Goal: Task Accomplishment & Management: Manage account settings

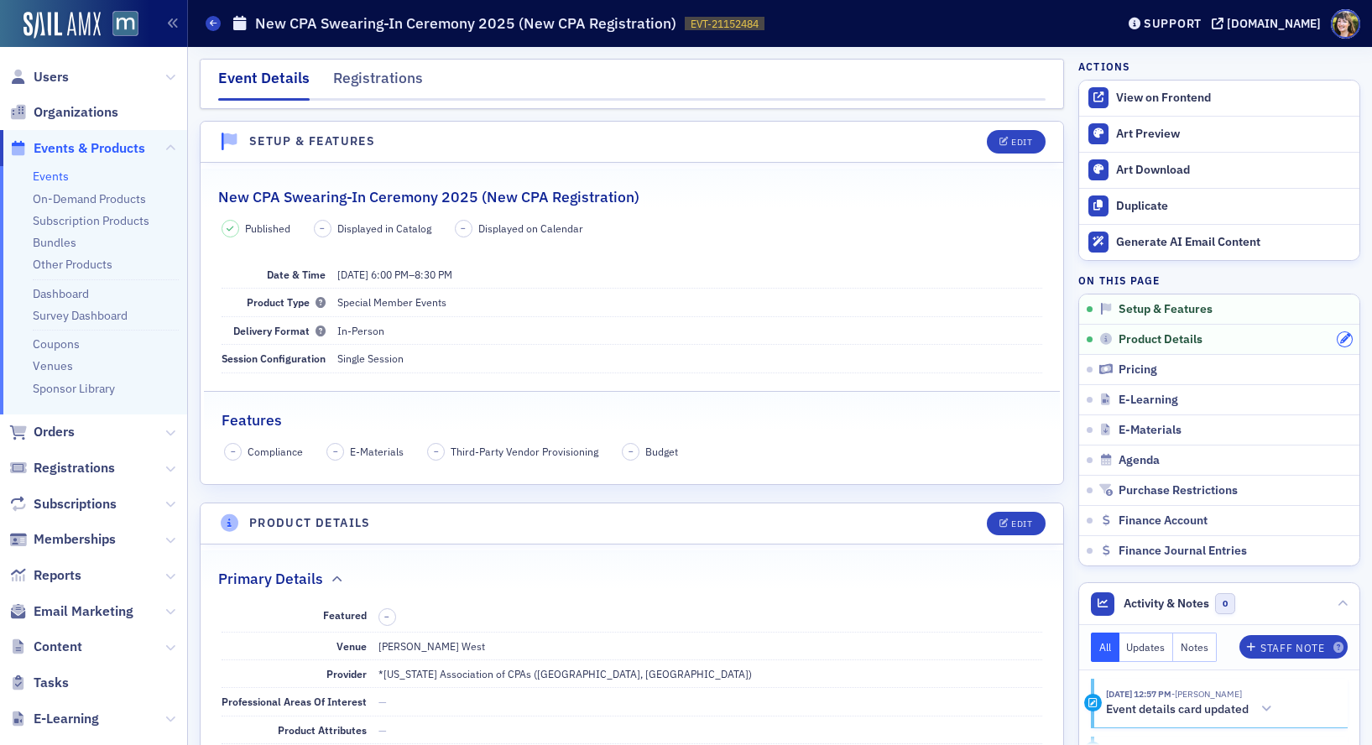
click at [1346, 339] on icon "button" at bounding box center [1345, 339] width 10 height 10
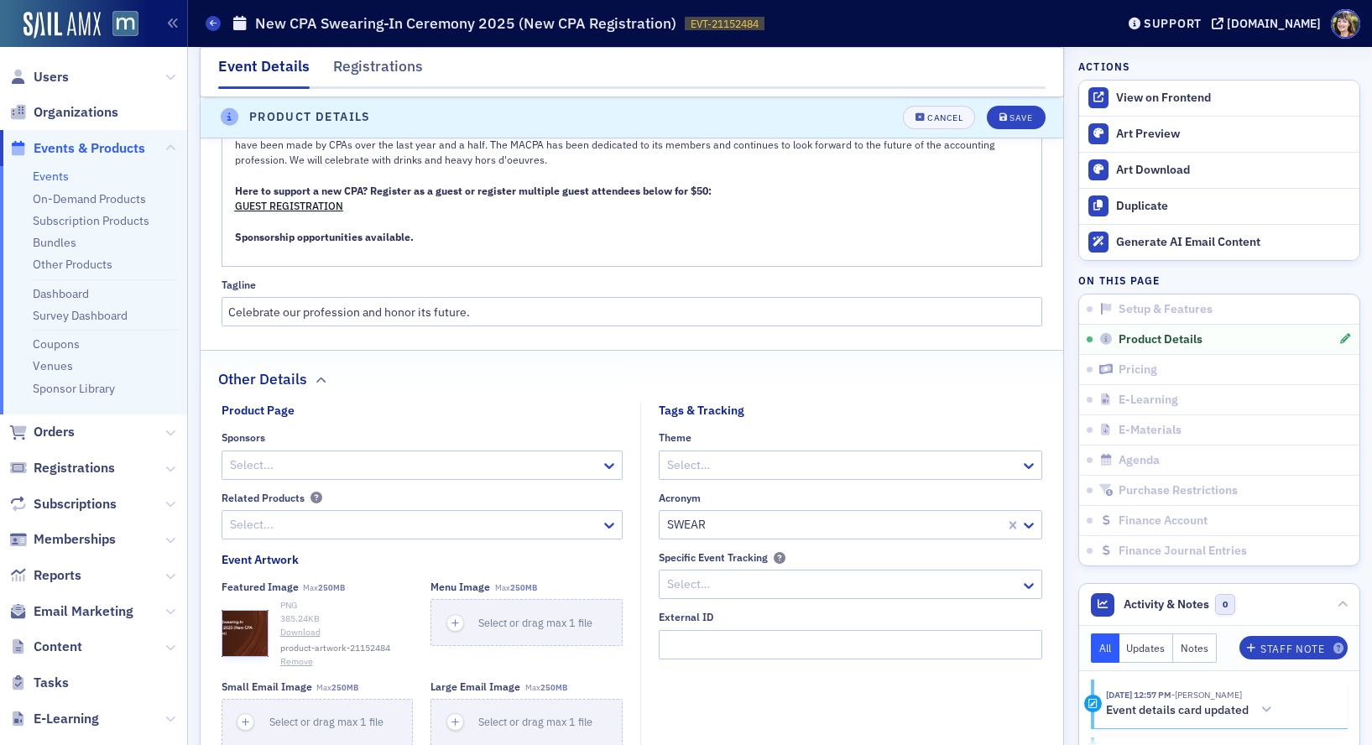
scroll to position [1106, 0]
click at [294, 659] on button "Remove" at bounding box center [296, 659] width 33 height 13
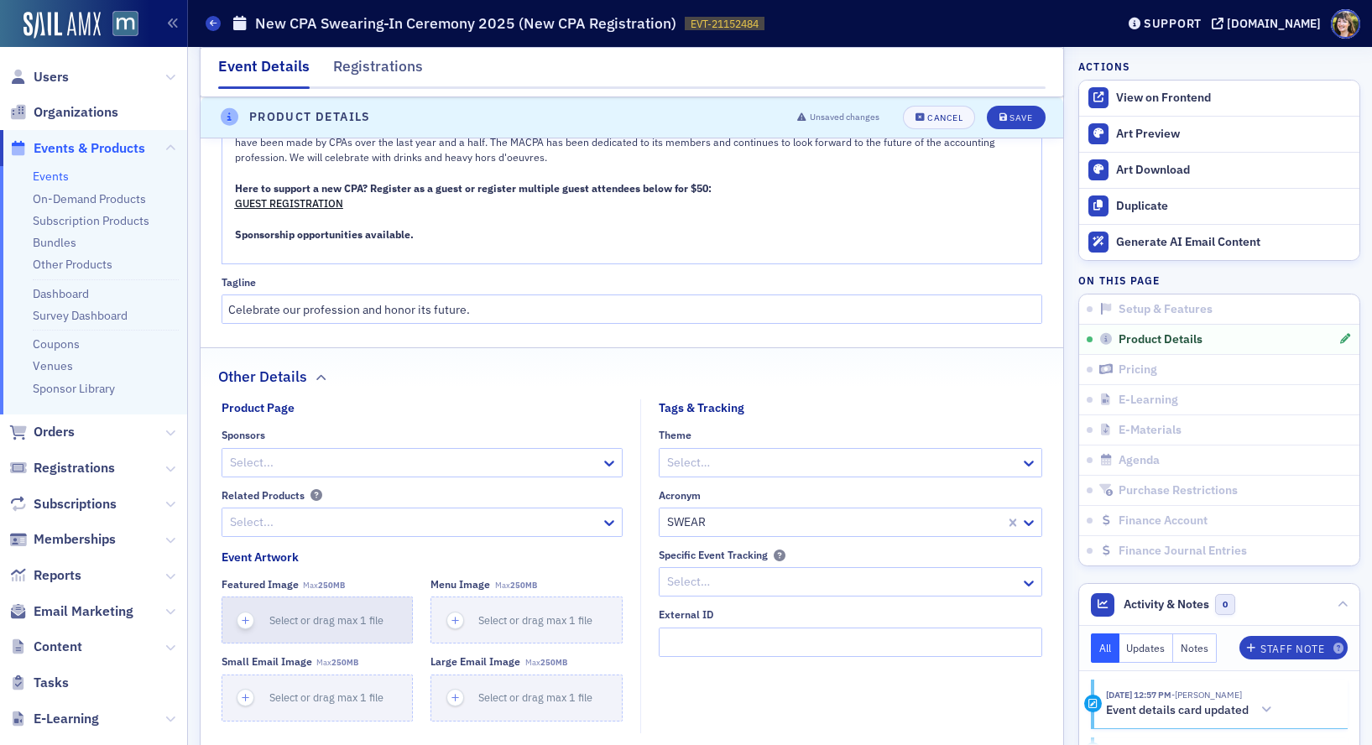
click at [243, 622] on icon "button" at bounding box center [245, 620] width 15 height 15
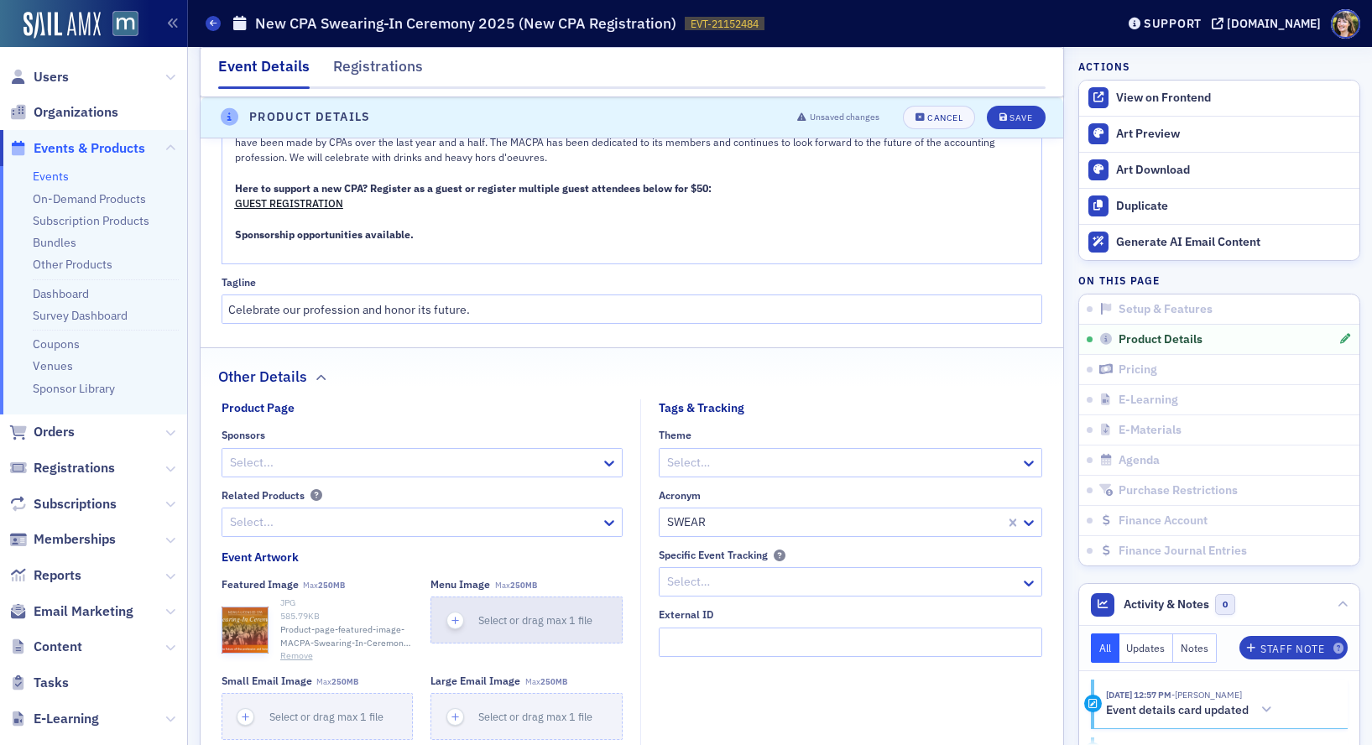
click at [460, 615] on icon "button" at bounding box center [455, 620] width 15 height 15
click at [450, 712] on icon "button" at bounding box center [455, 717] width 15 height 15
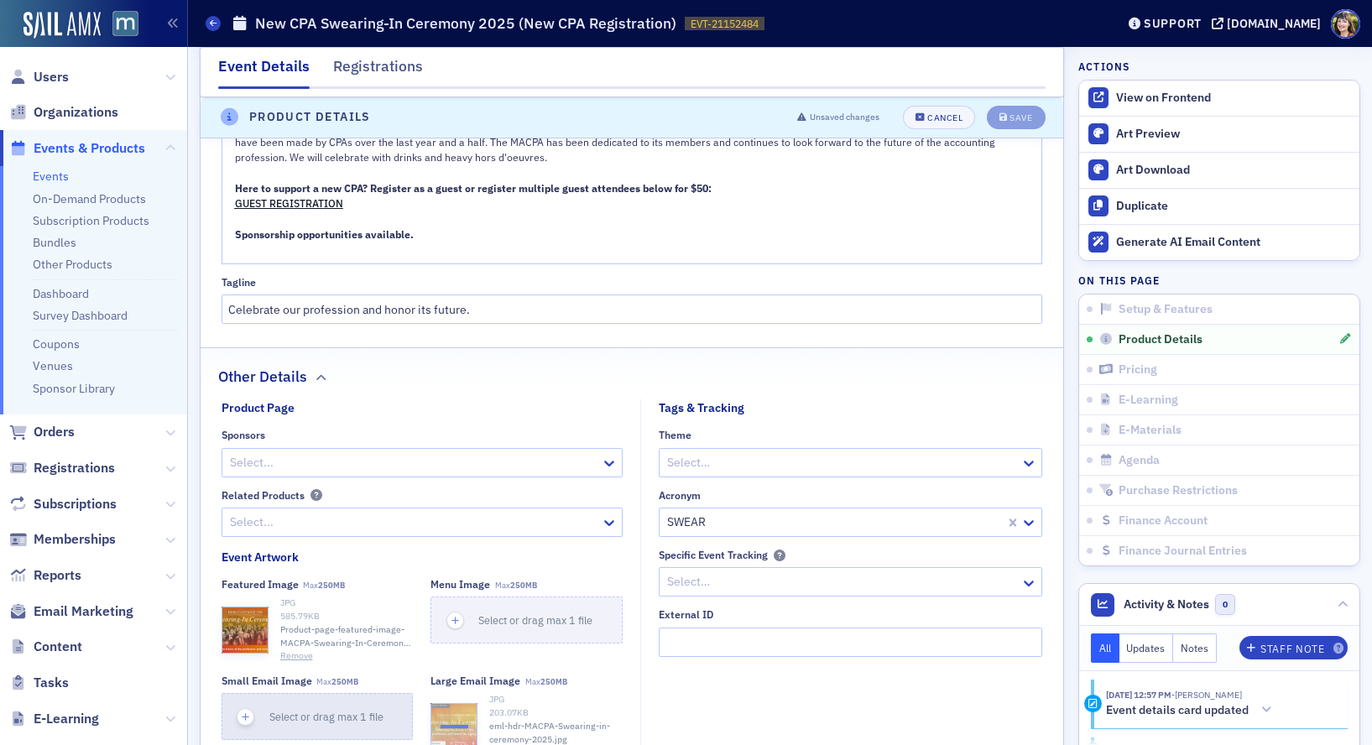
click at [250, 715] on icon "button" at bounding box center [245, 717] width 15 height 15
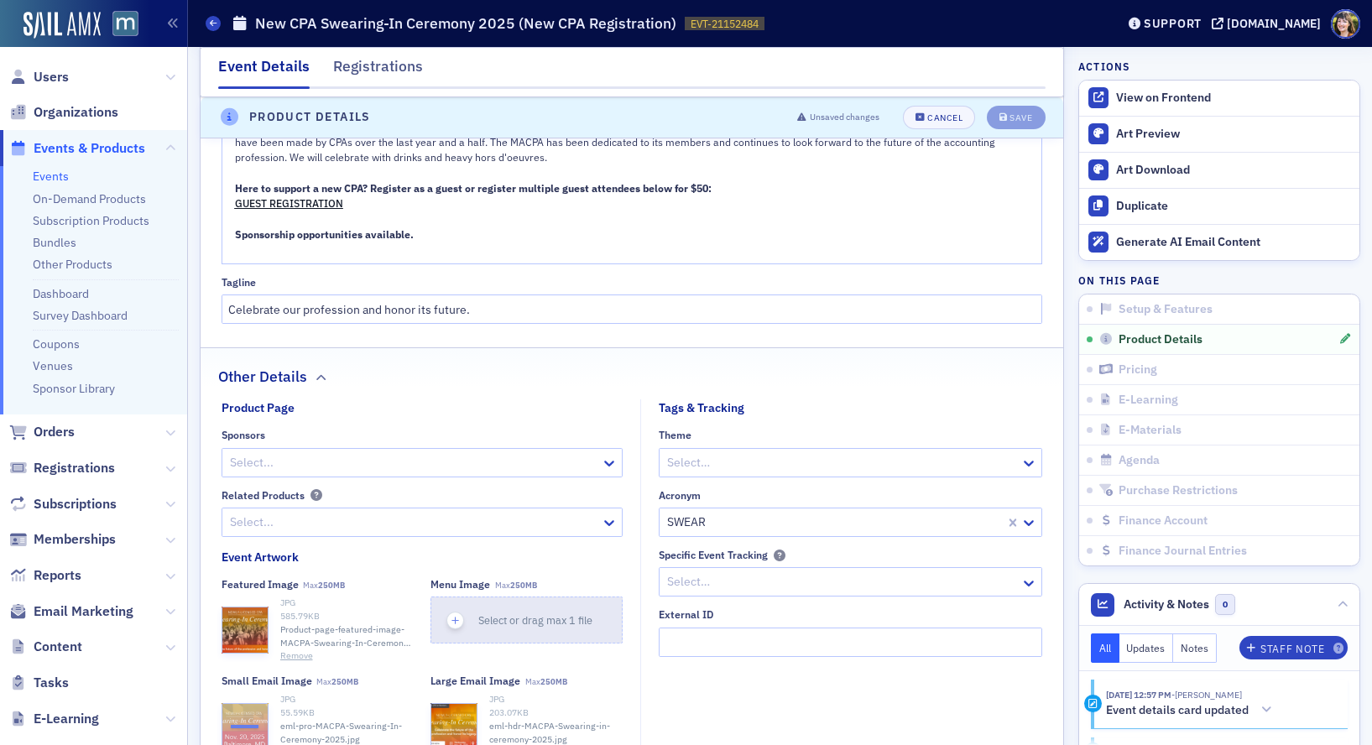
click at [455, 627] on span "button" at bounding box center [455, 621] width 18 height 18
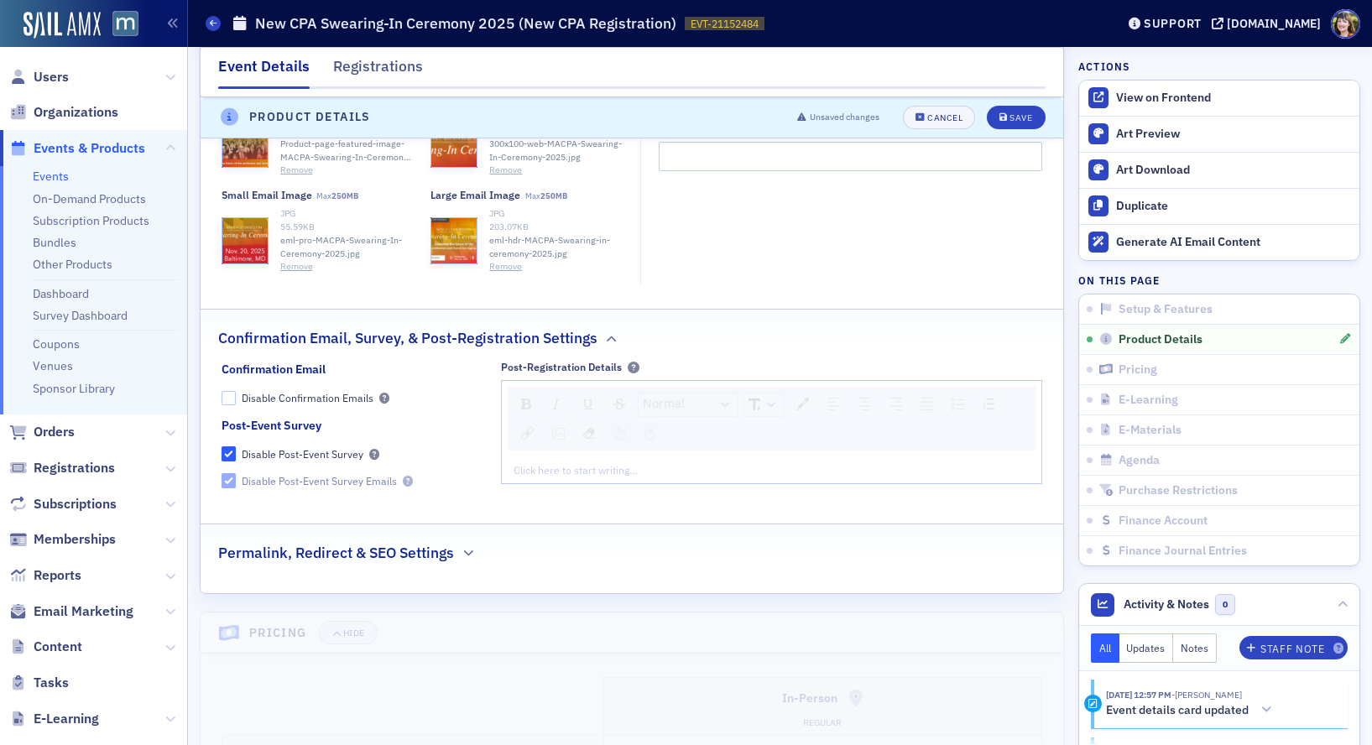
scroll to position [1595, 0]
click at [461, 556] on div "Permalink, Redirect & SEO Settings" at bounding box center [631, 540] width 827 height 39
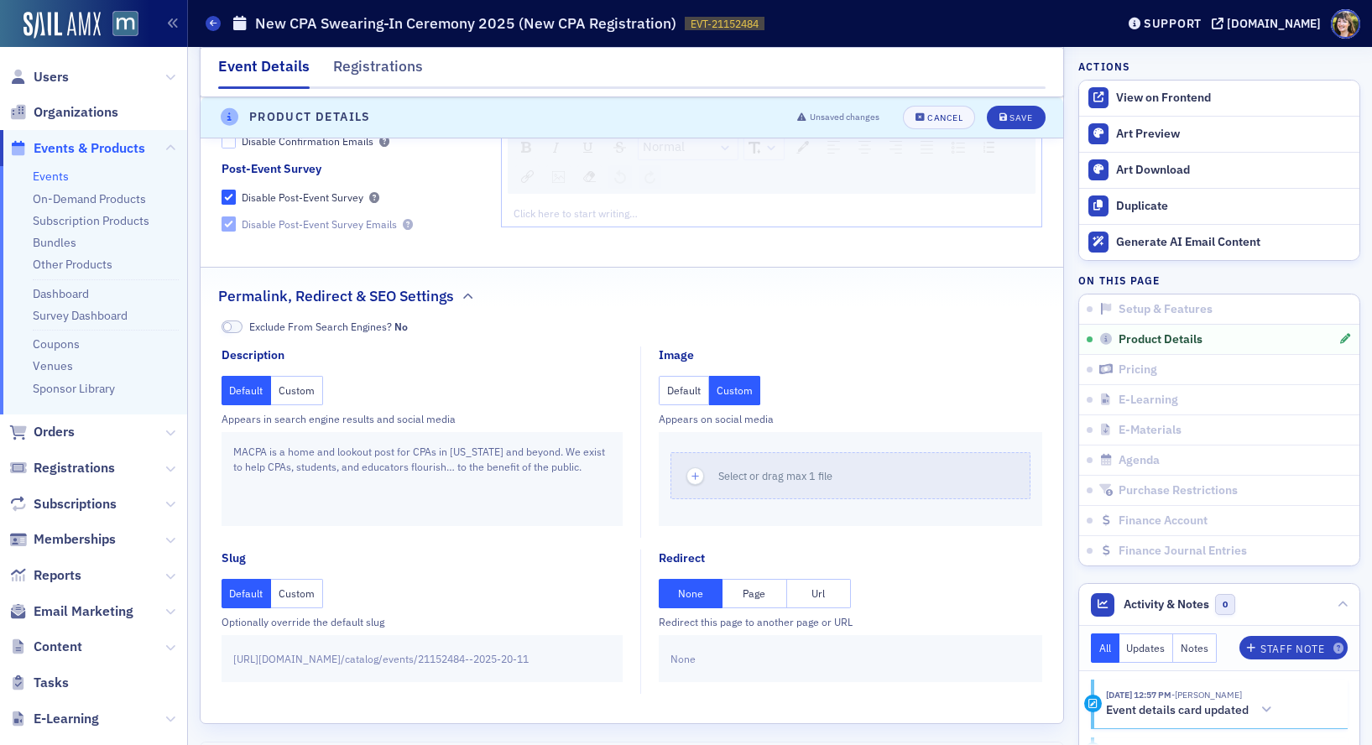
scroll to position [1953, 0]
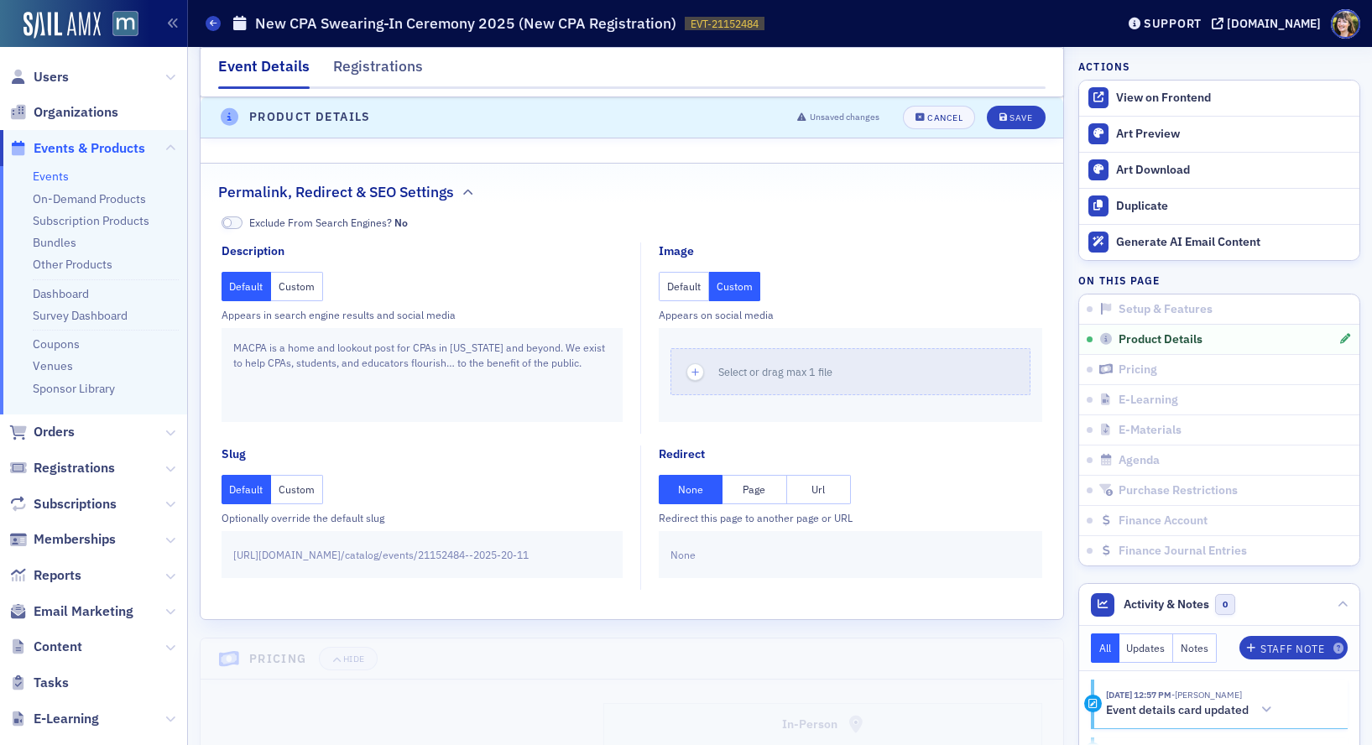
click at [479, 552] on span "-2025-20-11" at bounding box center [499, 554] width 60 height 15
click at [524, 554] on div "[URL][DOMAIN_NAME] / catalog/events/21152484- -2025-20-11" at bounding box center [422, 554] width 402 height 47
click at [419, 554] on span "[URL][DOMAIN_NAME] / catalog/events/21152484-" at bounding box center [351, 554] width 236 height 15
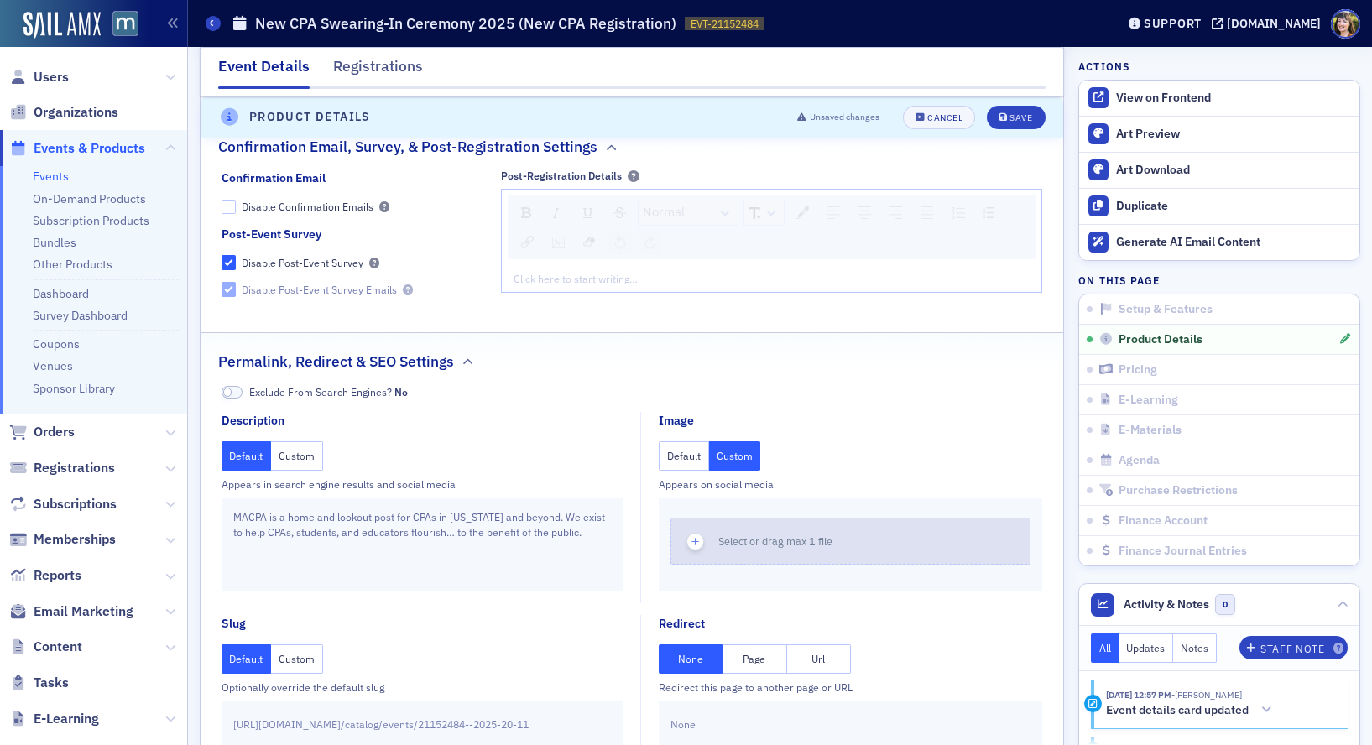
scroll to position [1761, 0]
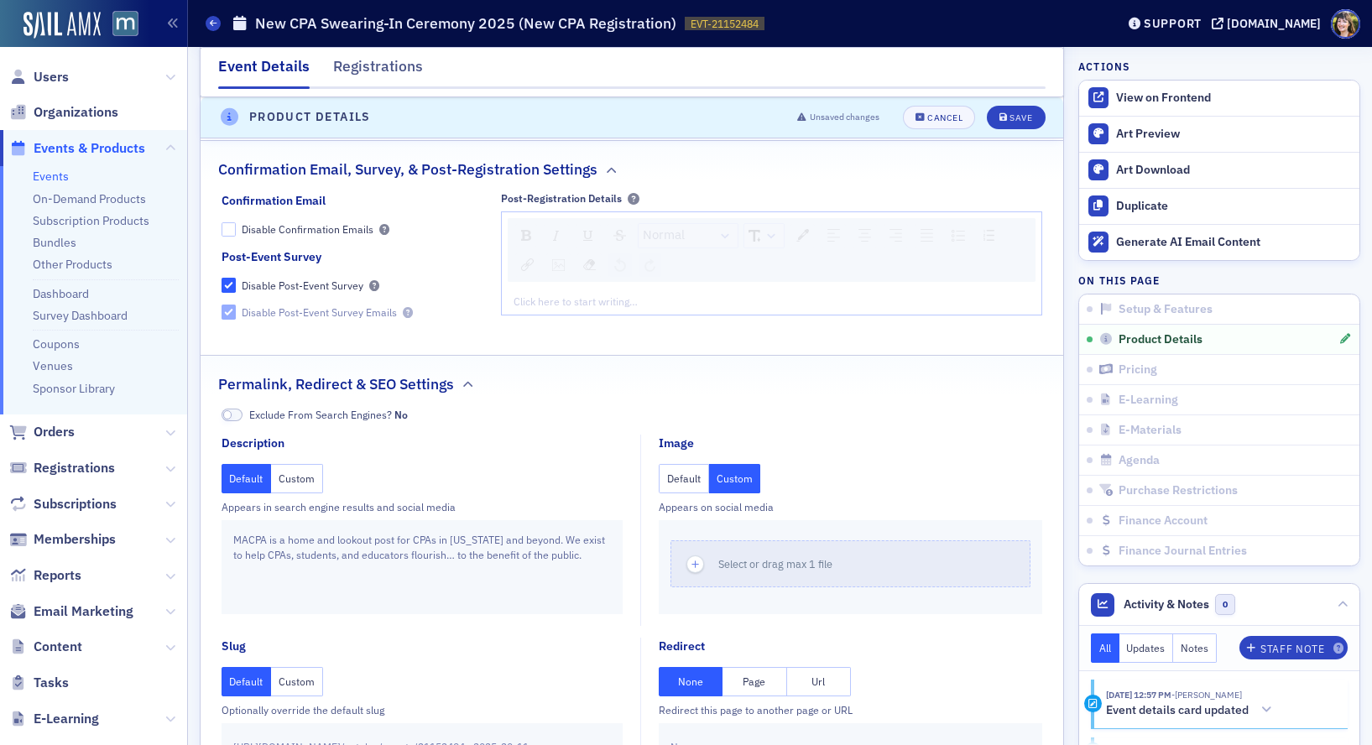
click at [753, 482] on button "Custom" at bounding box center [735, 478] width 52 height 29
click at [704, 546] on div "button" at bounding box center [694, 563] width 47 height 45
click at [880, 464] on div "Default Custom" at bounding box center [849, 478] width 383 height 29
click at [1027, 113] on div "Save" at bounding box center [1020, 117] width 23 height 9
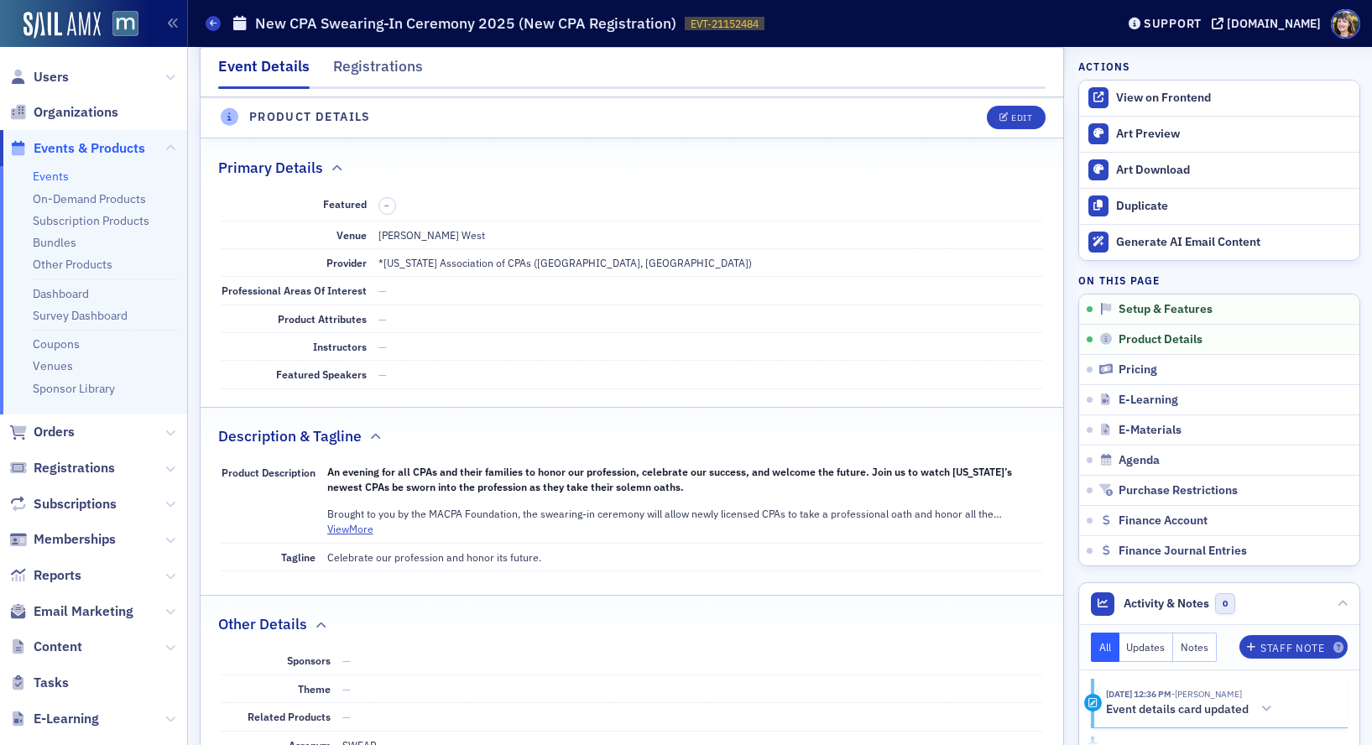
scroll to position [405, 0]
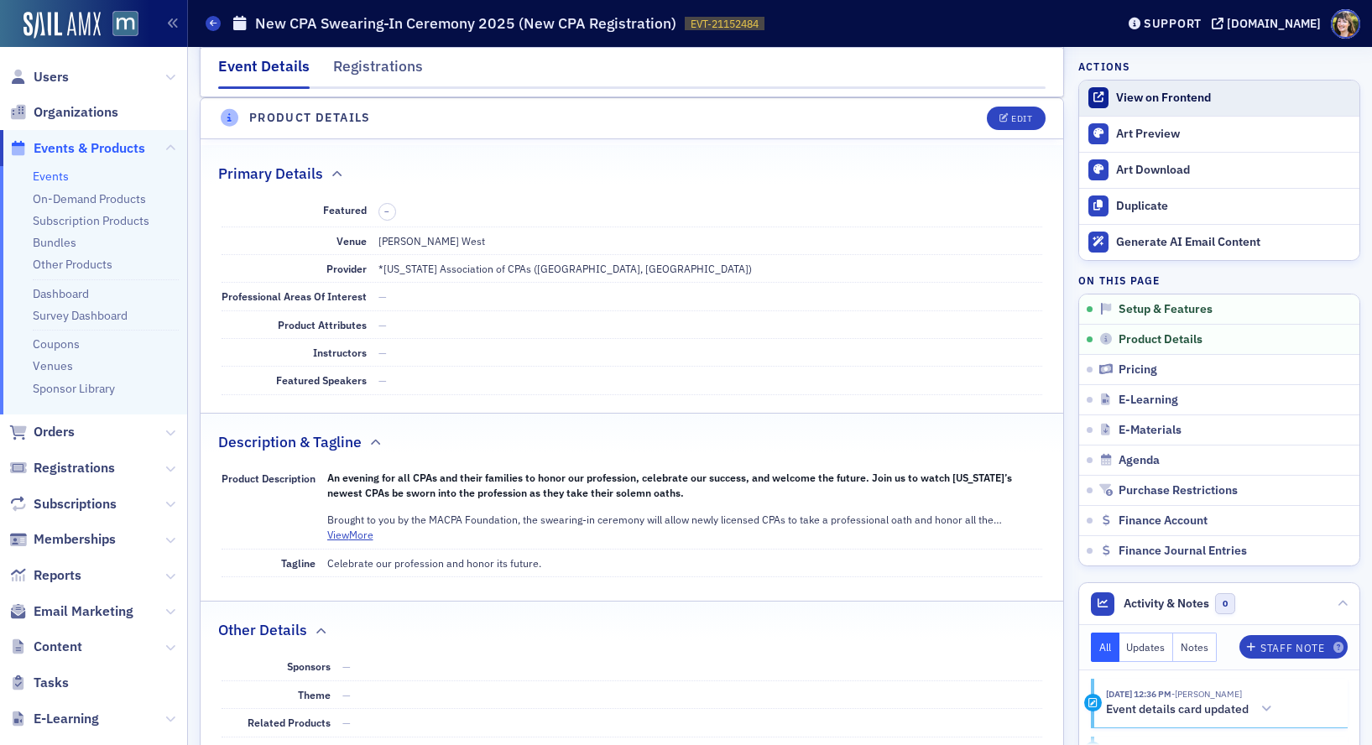
click at [1189, 91] on div "View on Frontend" at bounding box center [1233, 98] width 235 height 15
